Goal: Information Seeking & Learning: Learn about a topic

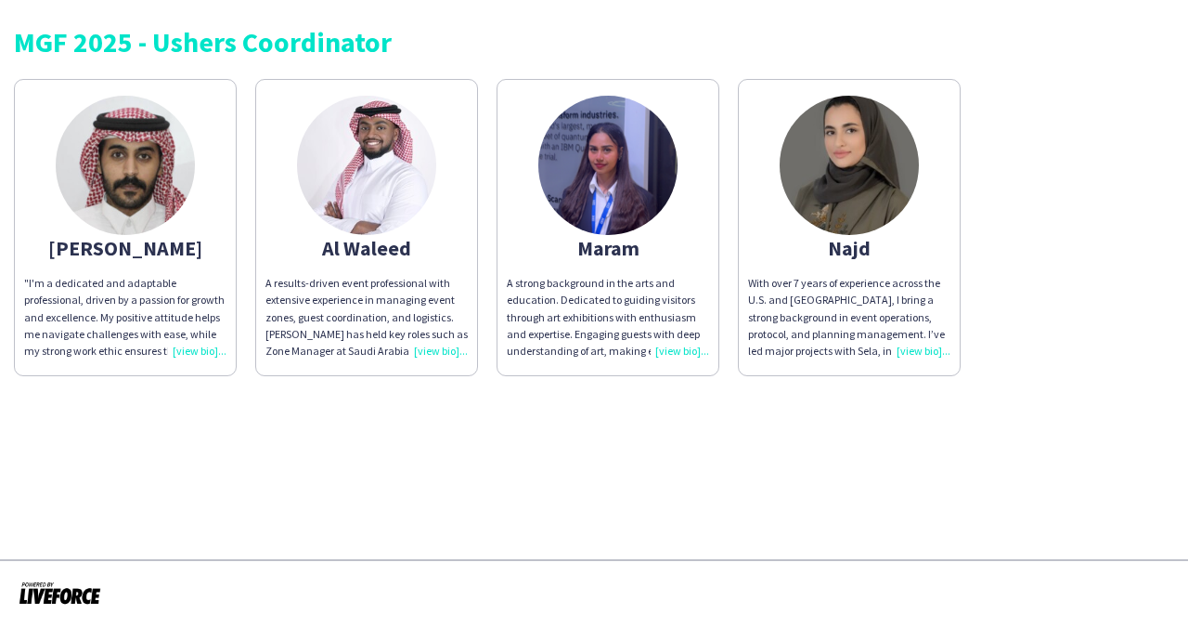
click at [152, 240] on div "[PERSON_NAME]" at bounding box center [125, 248] width 202 height 17
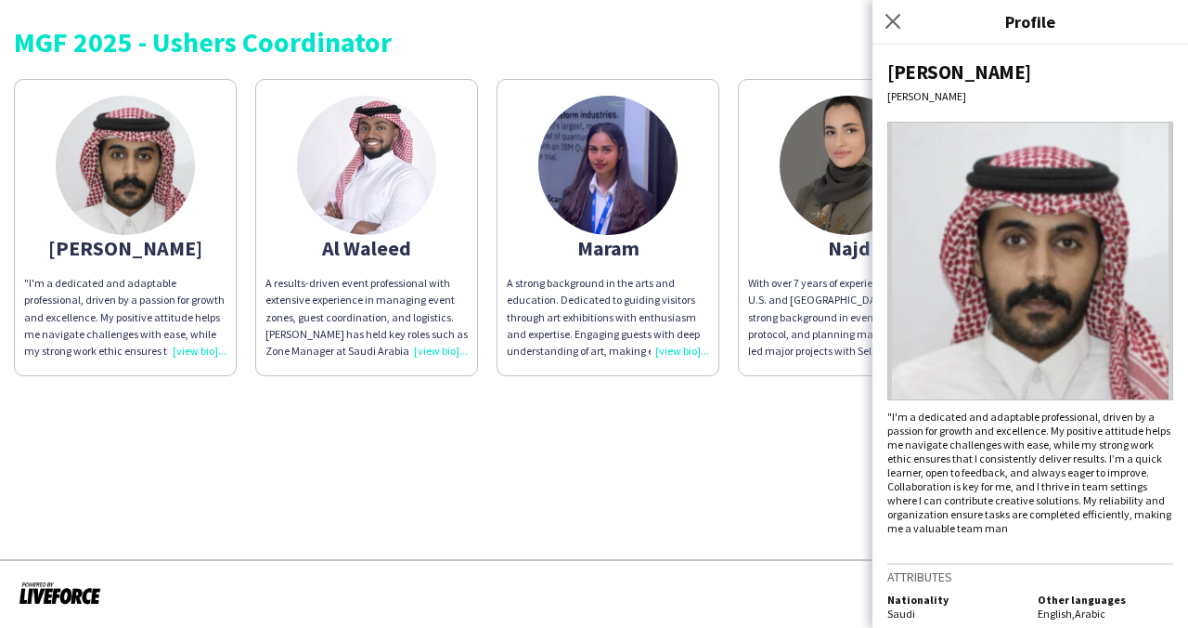
scroll to position [11, 0]
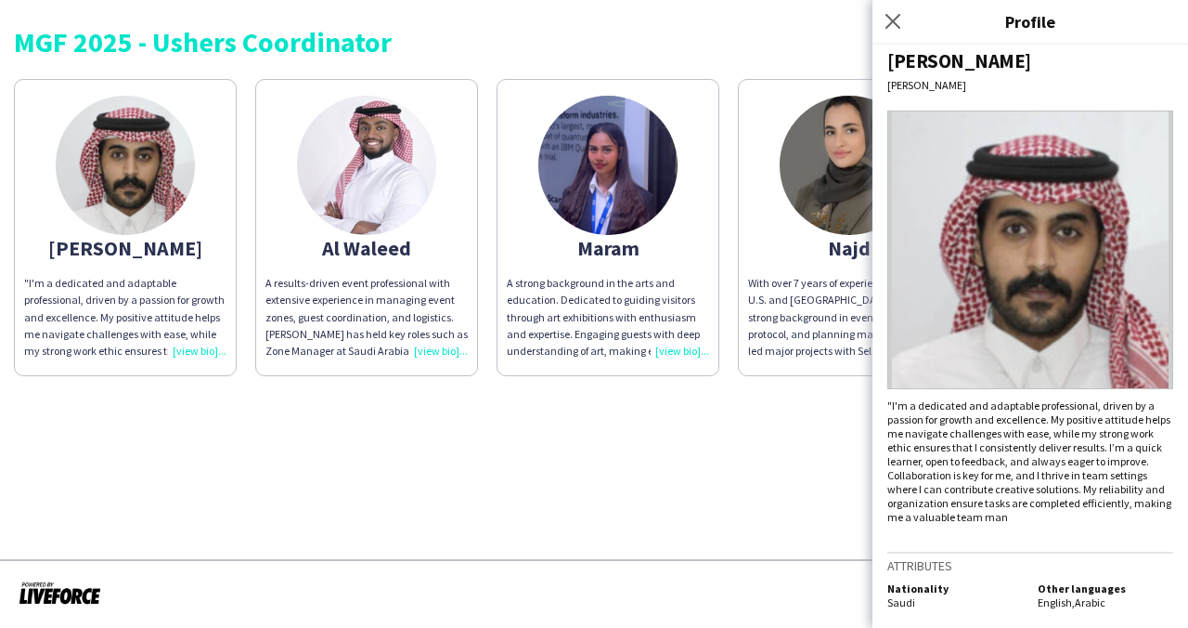
drag, startPoint x: 920, startPoint y: 425, endPoint x: 1170, endPoint y: 483, distance: 256.3
click at [1170, 483] on div "[PERSON_NAME] "I'm a dedicated and adaptable professional, driven by a passion …" at bounding box center [1031, 336] width 316 height 583
click at [1098, 267] on img at bounding box center [1031, 249] width 286 height 279
click at [390, 266] on app-share-pages-crew-card "Al Waleed A results-driven event professional with extensive experience in mana…" at bounding box center [366, 227] width 223 height 297
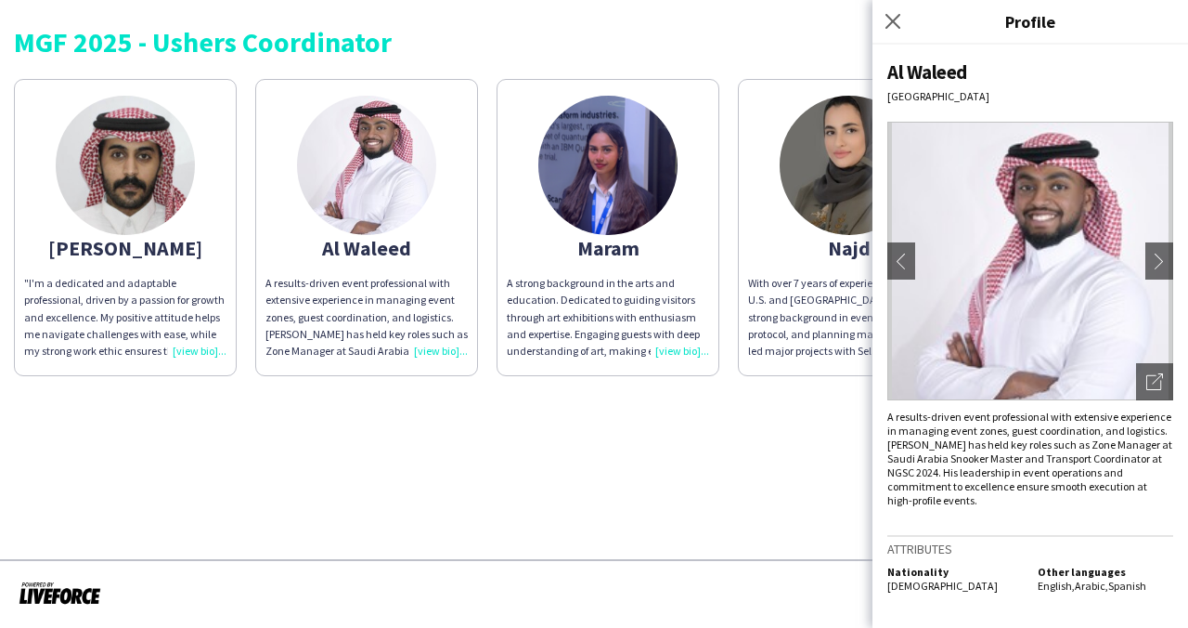
drag, startPoint x: 981, startPoint y: 412, endPoint x: 1106, endPoint y: 441, distance: 127.7
click at [1106, 441] on div "A results-driven event professional with extensive experience in managing event…" at bounding box center [1031, 457] width 286 height 97
click at [114, 220] on img at bounding box center [125, 165] width 139 height 139
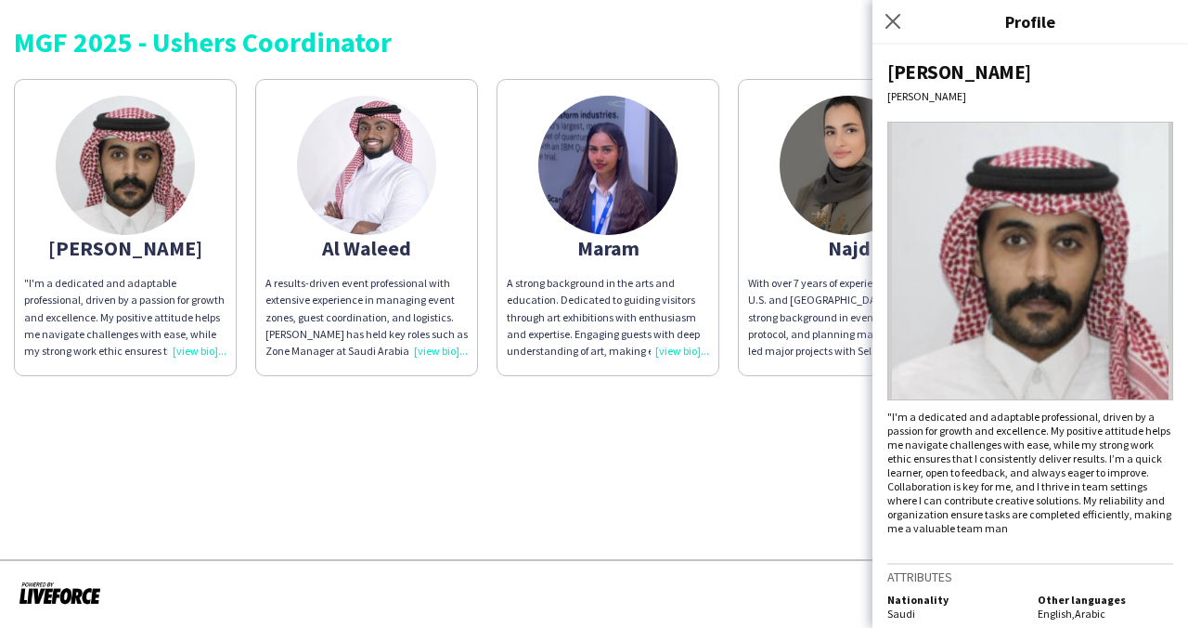
click at [360, 318] on div "A results-driven event professional with extensive experience in managing event…" at bounding box center [367, 317] width 202 height 84
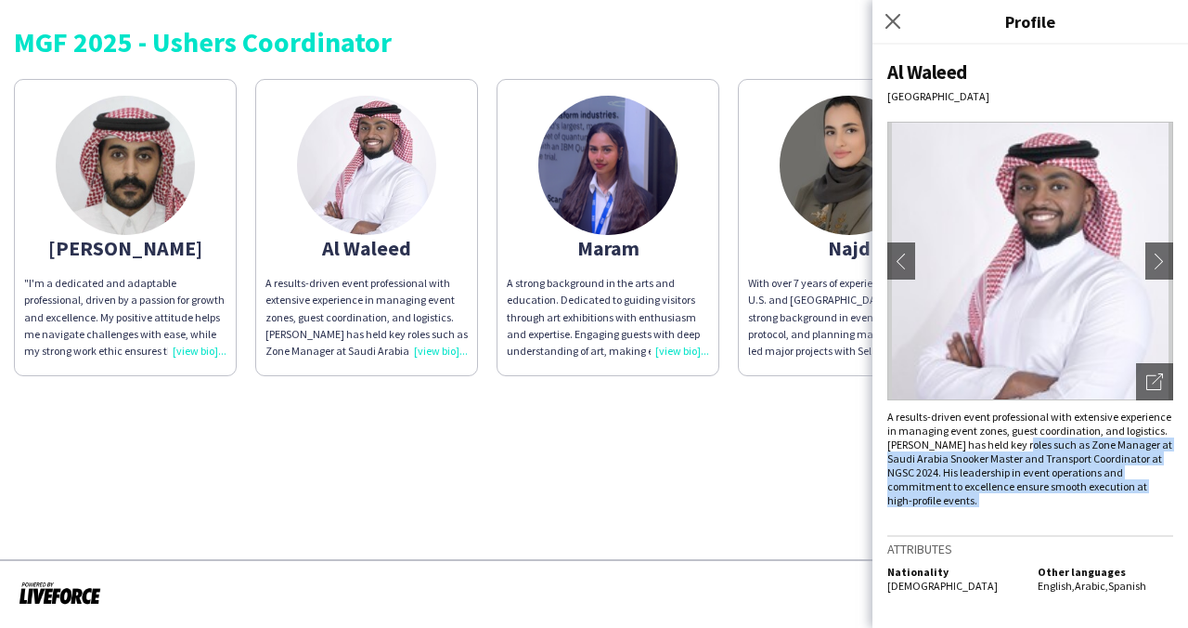
drag, startPoint x: 1019, startPoint y: 442, endPoint x: 1102, endPoint y: 499, distance: 100.9
click at [1102, 499] on div "Al Waleed Riyadh chevron-left chevron-right Open photos pop-in A results-driven…" at bounding box center [1031, 336] width 316 height 583
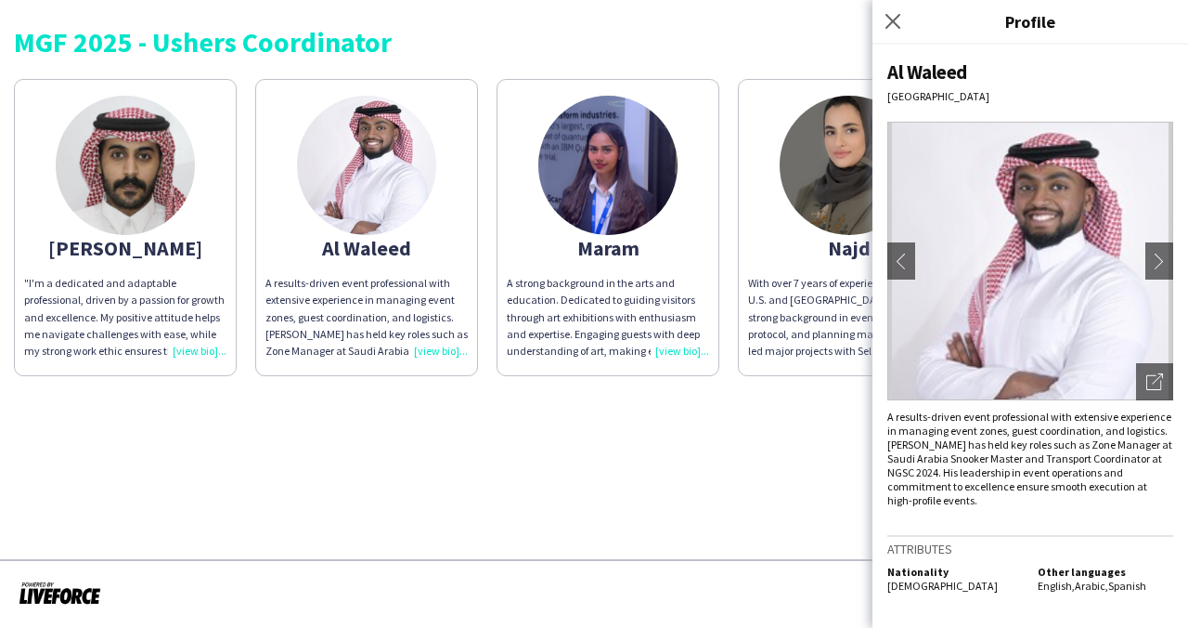
click at [626, 277] on div "A strong background in the arts and education. Dedicated to guiding visitors th…" at bounding box center [608, 317] width 202 height 84
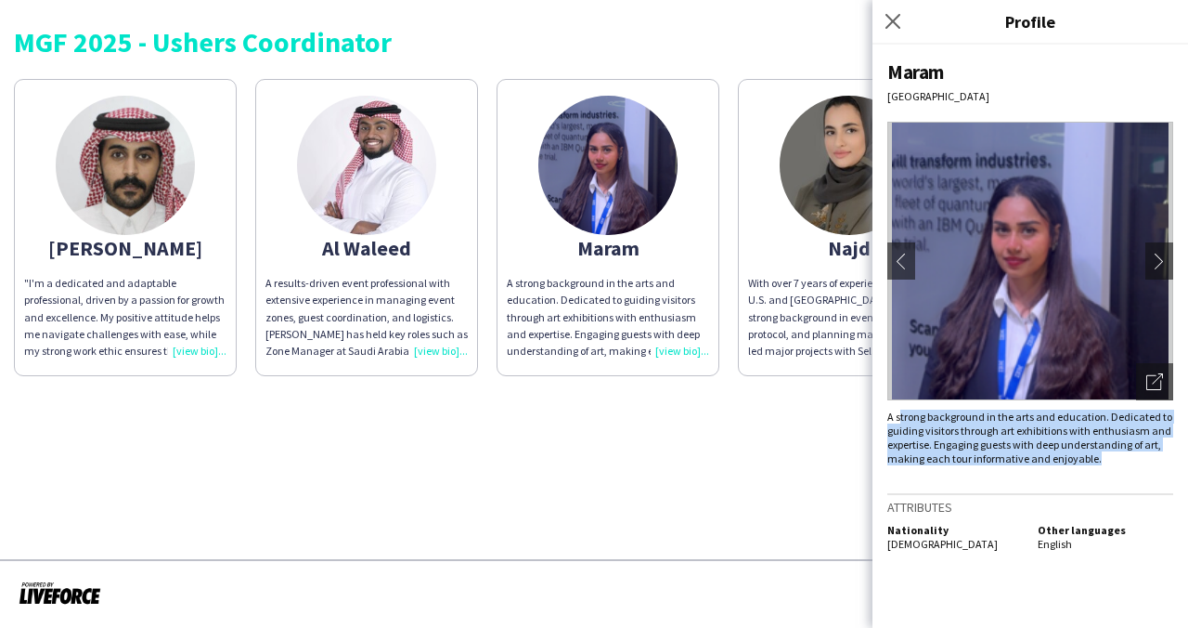
drag, startPoint x: 899, startPoint y: 415, endPoint x: 1147, endPoint y: 459, distance: 251.7
click at [1147, 459] on div "A strong background in the arts and education. Dedicated to guiding visitors th…" at bounding box center [1031, 437] width 286 height 56
click at [1154, 254] on app-icon "chevron-right" at bounding box center [1160, 261] width 26 height 17
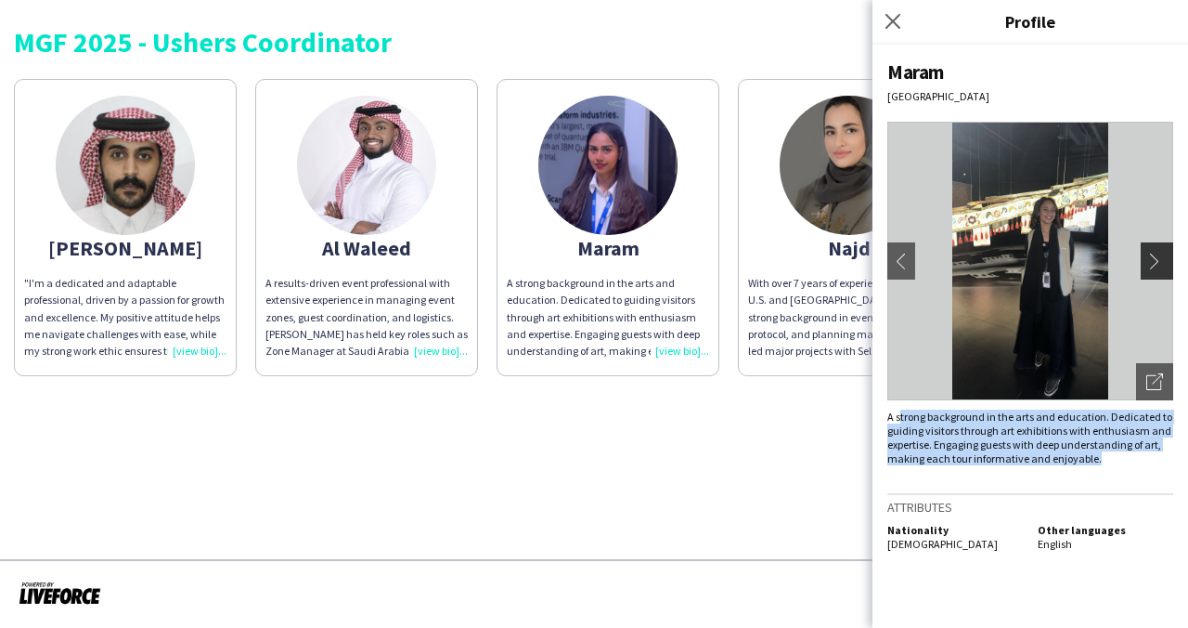
click at [1158, 261] on app-icon "chevron-right" at bounding box center [1160, 261] width 26 height 17
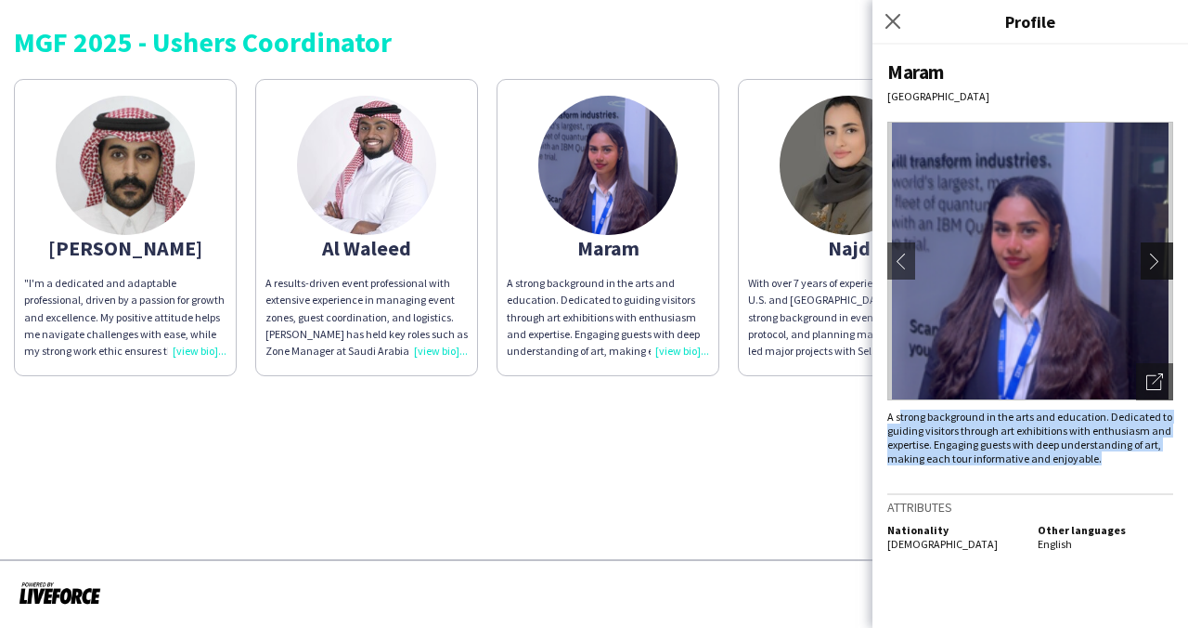
click at [1155, 253] on app-icon "chevron-right" at bounding box center [1160, 261] width 26 height 17
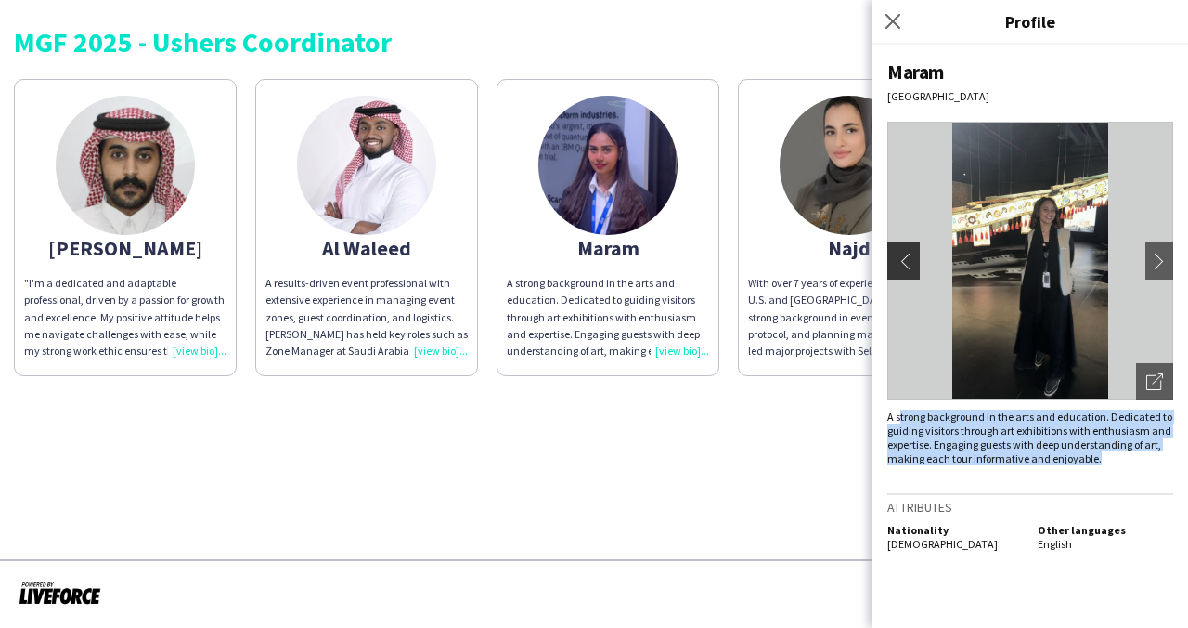
click at [897, 259] on app-icon "chevron-left" at bounding box center [902, 261] width 26 height 17
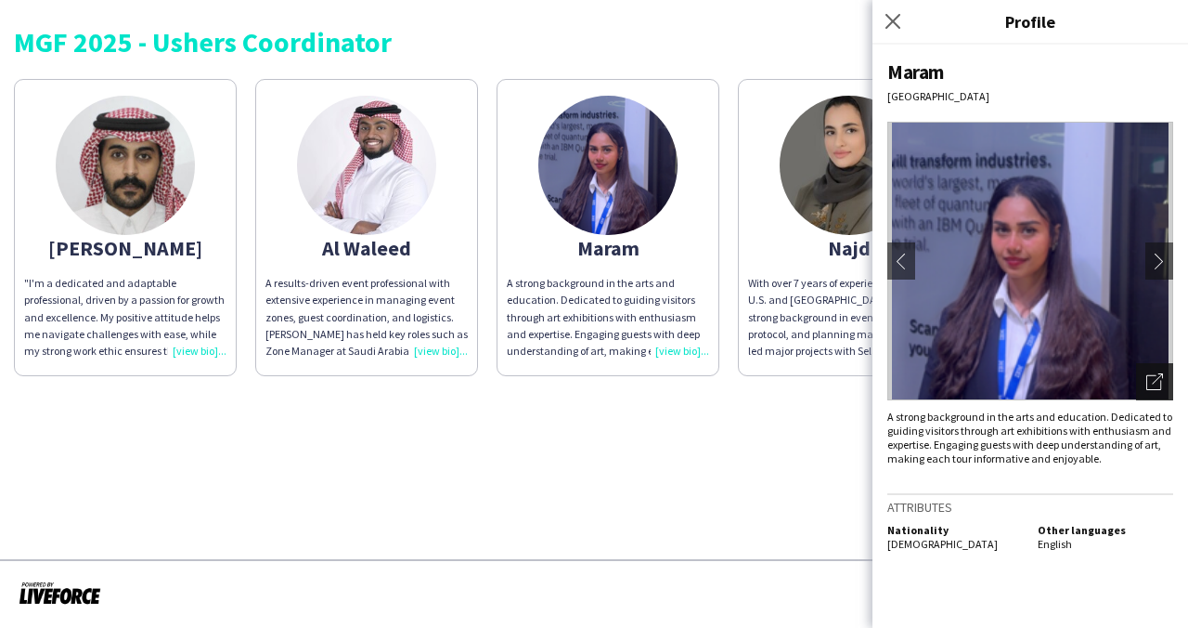
click at [1148, 384] on icon "Open photos pop-in" at bounding box center [1155, 381] width 17 height 17
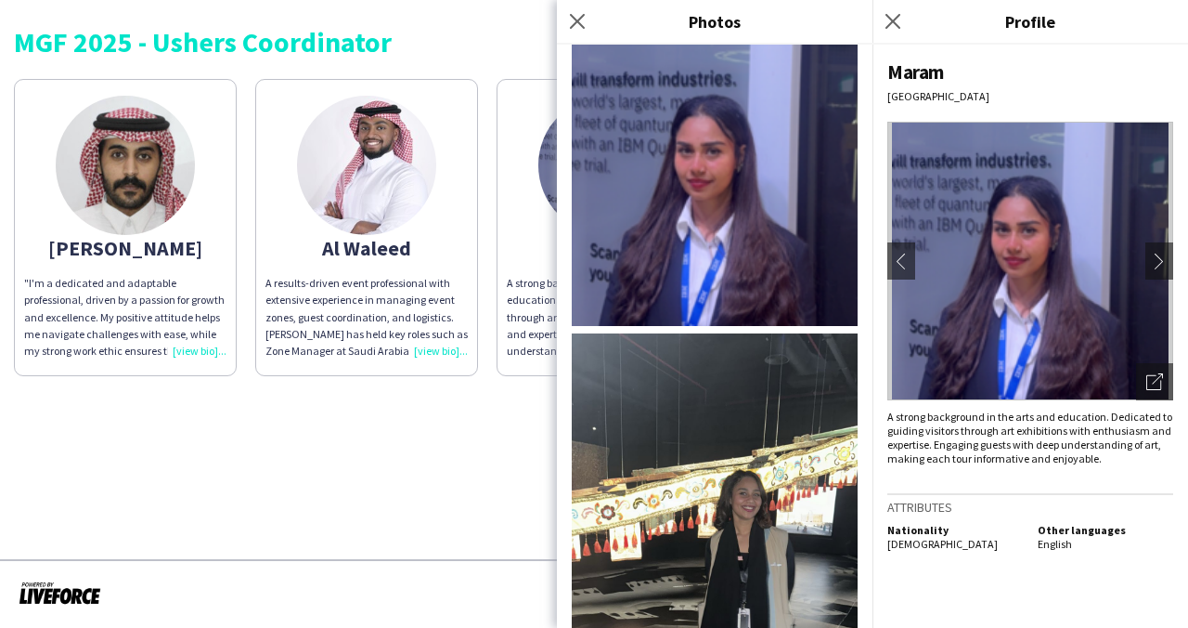
scroll to position [188, 0]
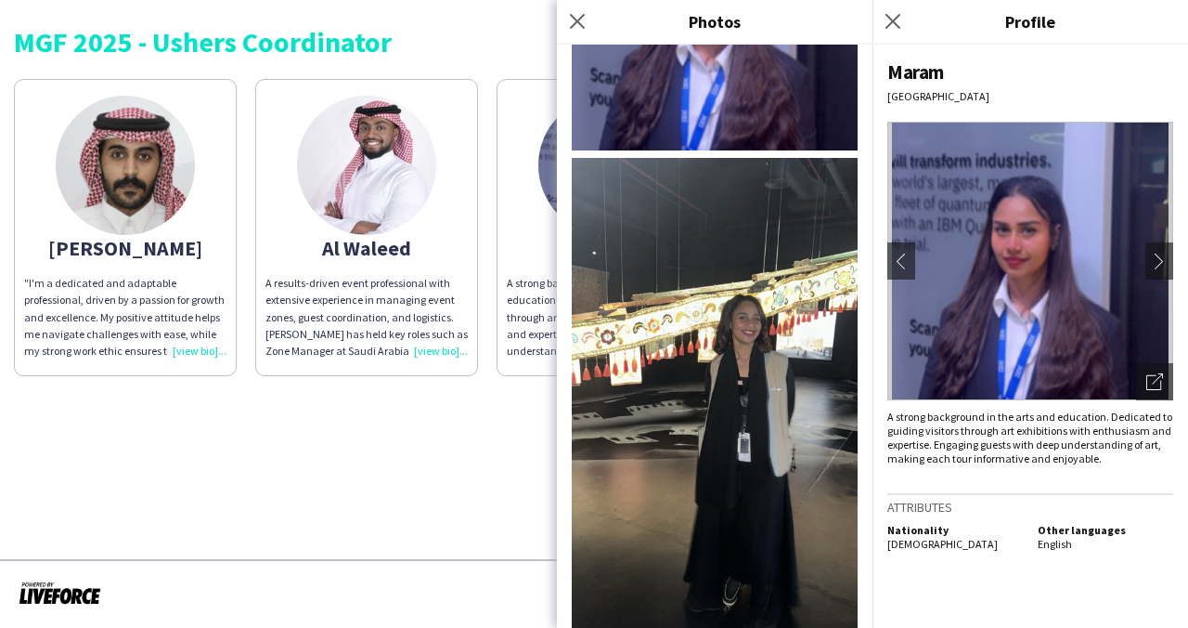
click at [747, 329] on img at bounding box center [715, 412] width 286 height 509
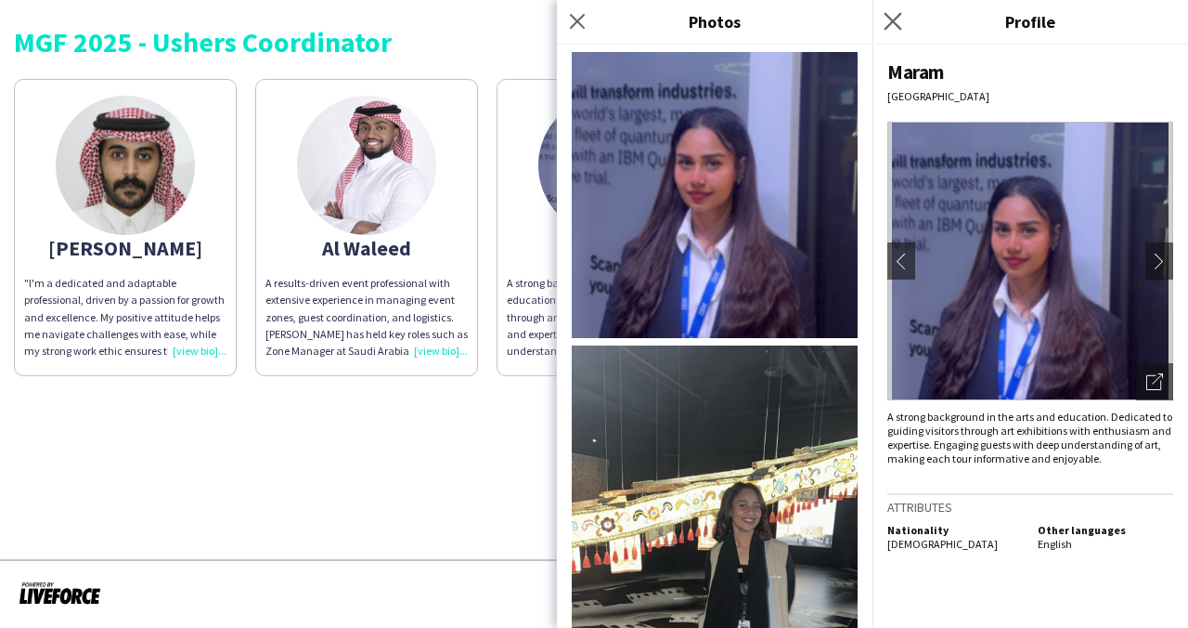
click at [883, 17] on app-icon "Close pop-in" at bounding box center [893, 21] width 27 height 27
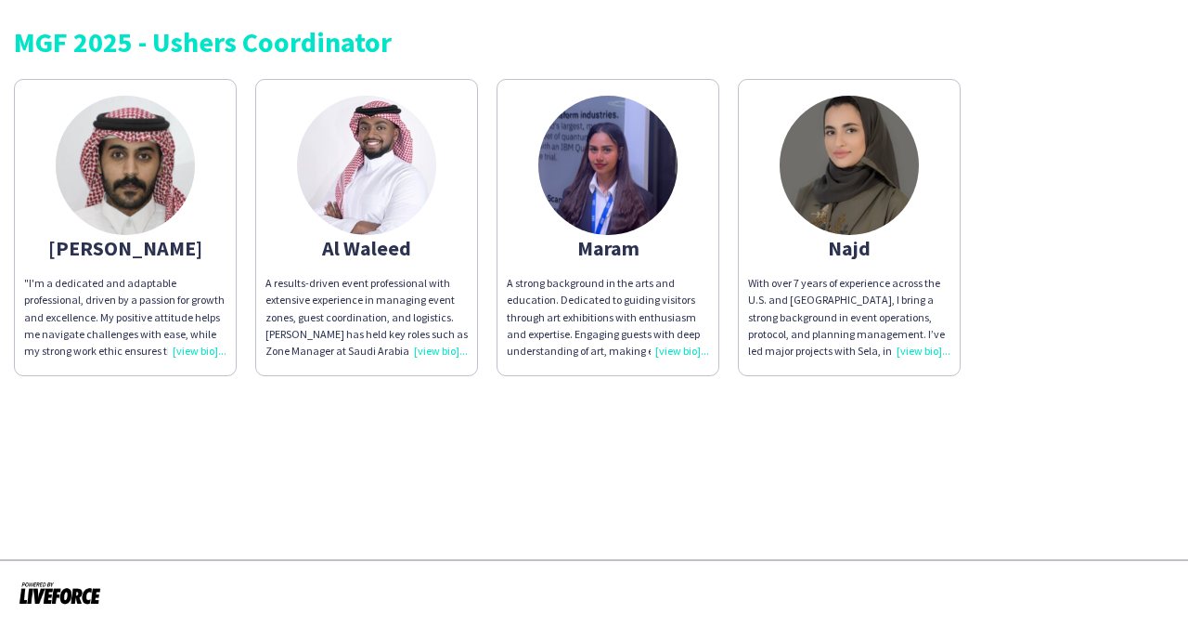
click at [838, 129] on img at bounding box center [849, 165] width 139 height 139
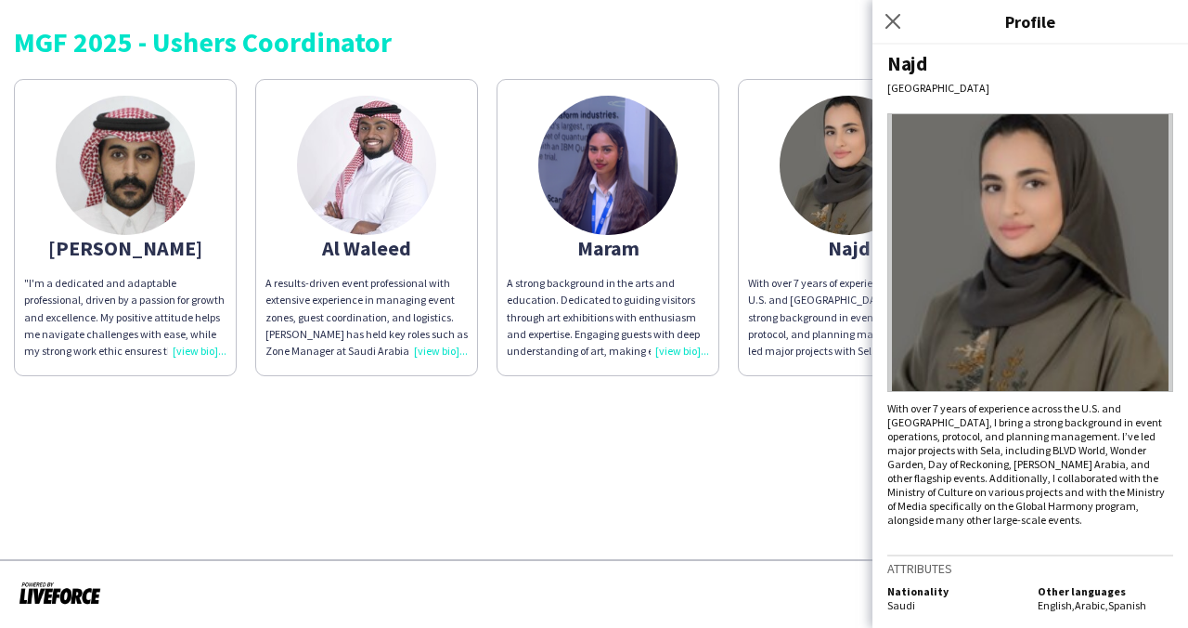
scroll to position [11, 0]
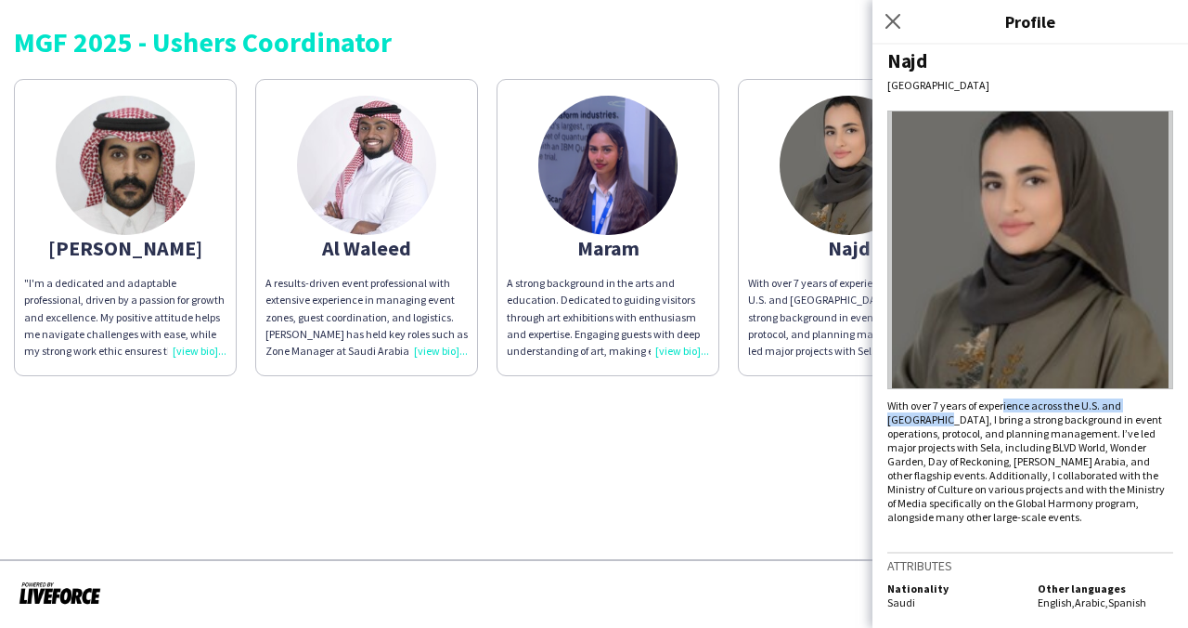
drag, startPoint x: 1007, startPoint y: 405, endPoint x: 915, endPoint y: 418, distance: 93.8
click at [915, 418] on div "With over 7 years of experience across the U.S. and [GEOGRAPHIC_DATA], I bring …" at bounding box center [1031, 460] width 286 height 125
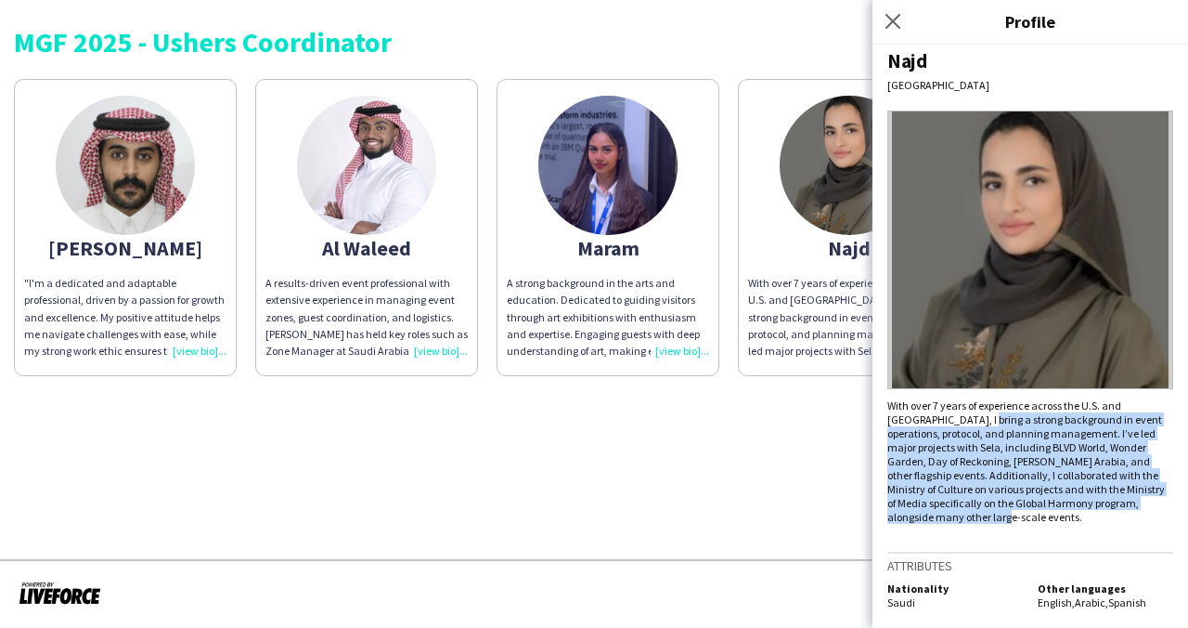
drag, startPoint x: 951, startPoint y: 417, endPoint x: 1019, endPoint y: 521, distance: 124.1
click at [1019, 521] on div "With over 7 years of experience across the U.S. and [GEOGRAPHIC_DATA], I bring …" at bounding box center [1031, 460] width 286 height 125
click at [889, 17] on icon at bounding box center [893, 21] width 18 height 18
